Goal: Navigation & Orientation: Find specific page/section

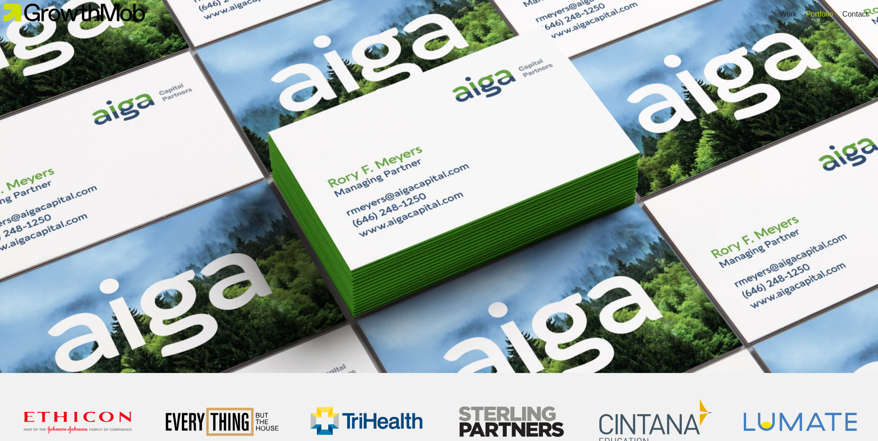
click at [814, 10] on div "Portfolio" at bounding box center [819, 14] width 27 height 11
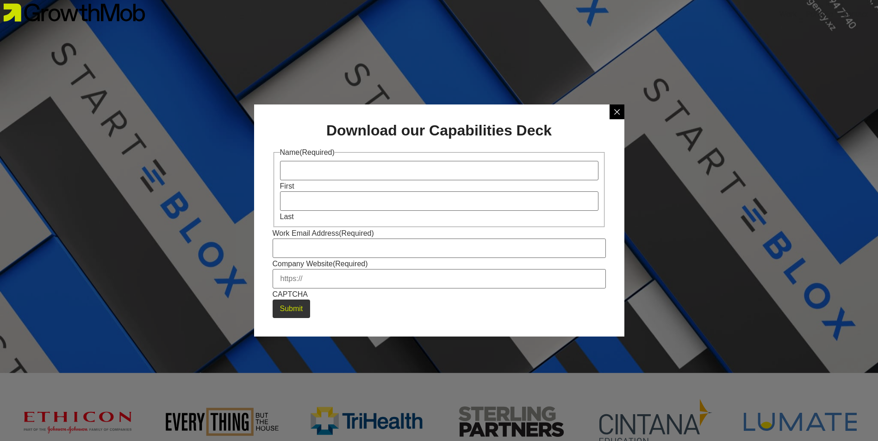
click at [621, 112] on div at bounding box center [616, 112] width 15 height 15
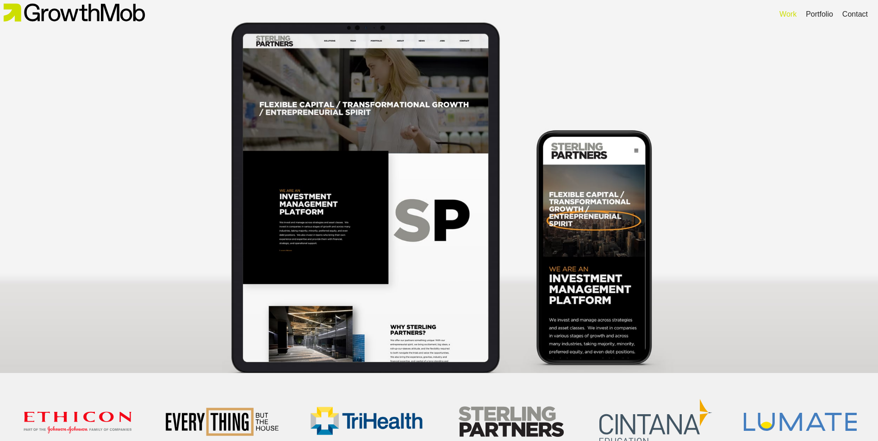
click at [784, 18] on div "Work" at bounding box center [787, 14] width 17 height 11
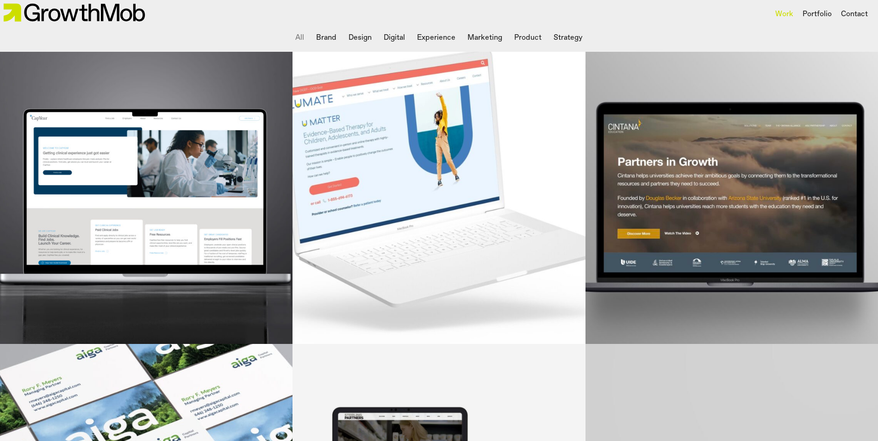
click at [396, 38] on li "Digital" at bounding box center [394, 38] width 29 height 19
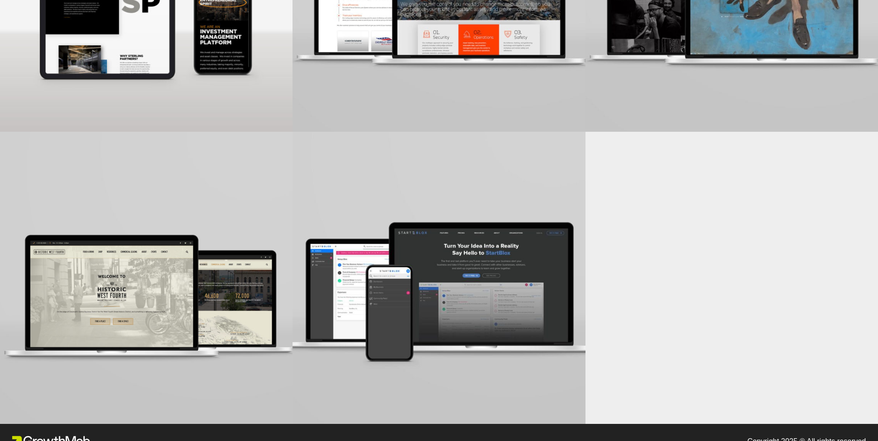
scroll to position [509, 0]
